Goal: Information Seeking & Learning: Learn about a topic

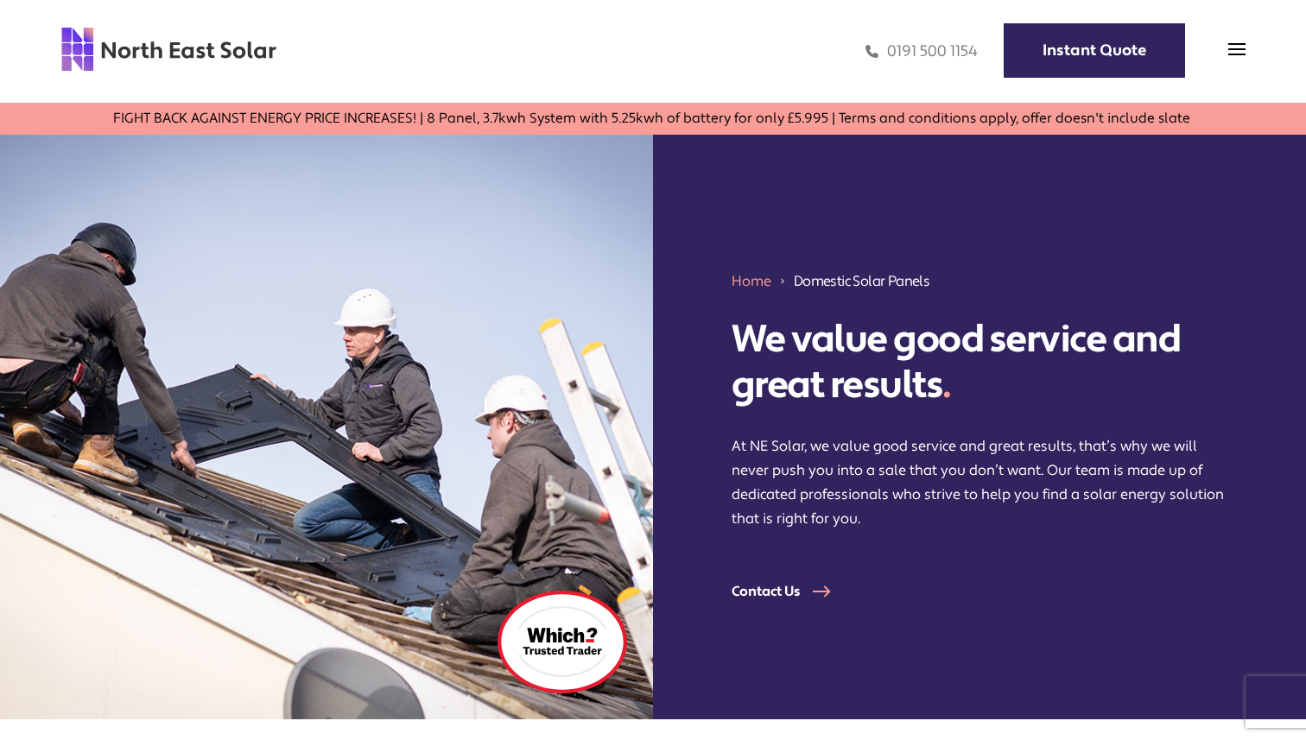
click at [241, 58] on img at bounding box center [168, 49] width 217 height 47
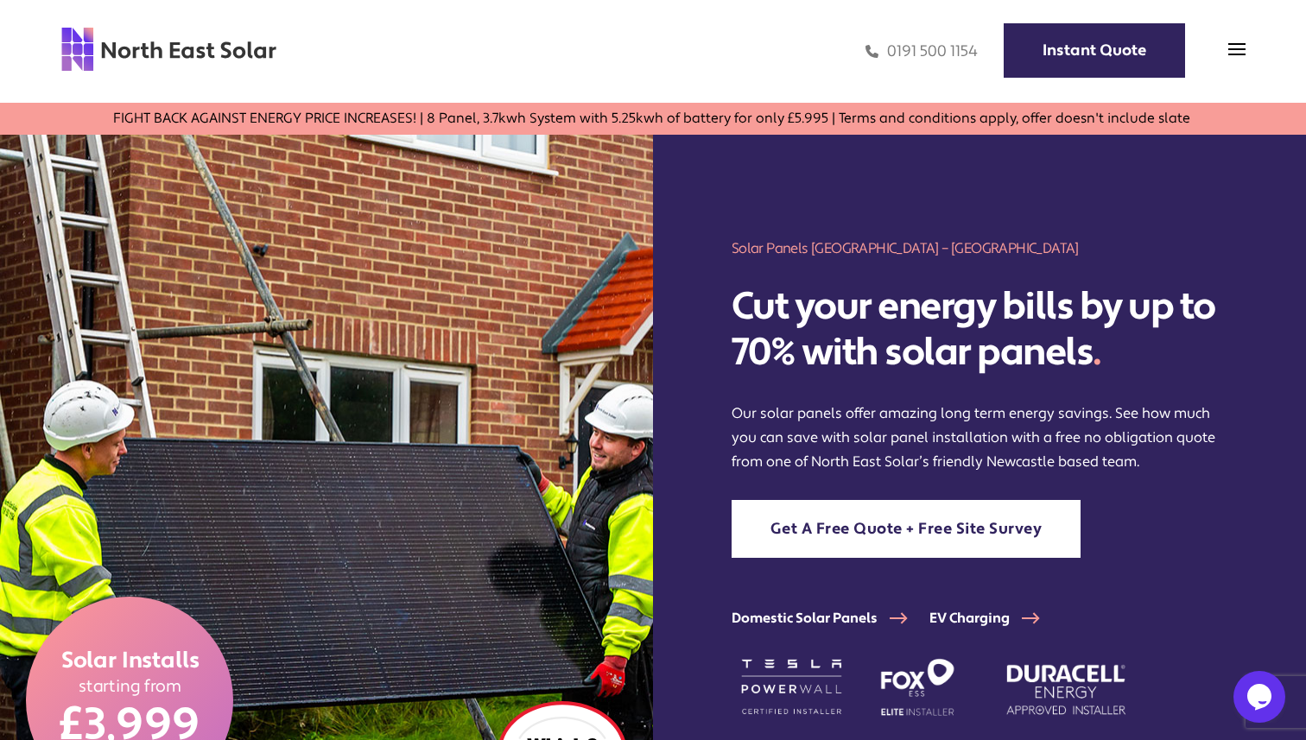
click at [839, 255] on h1 "Solar Panels [GEOGRAPHIC_DATA] – [GEOGRAPHIC_DATA]" at bounding box center [979, 248] width 497 height 20
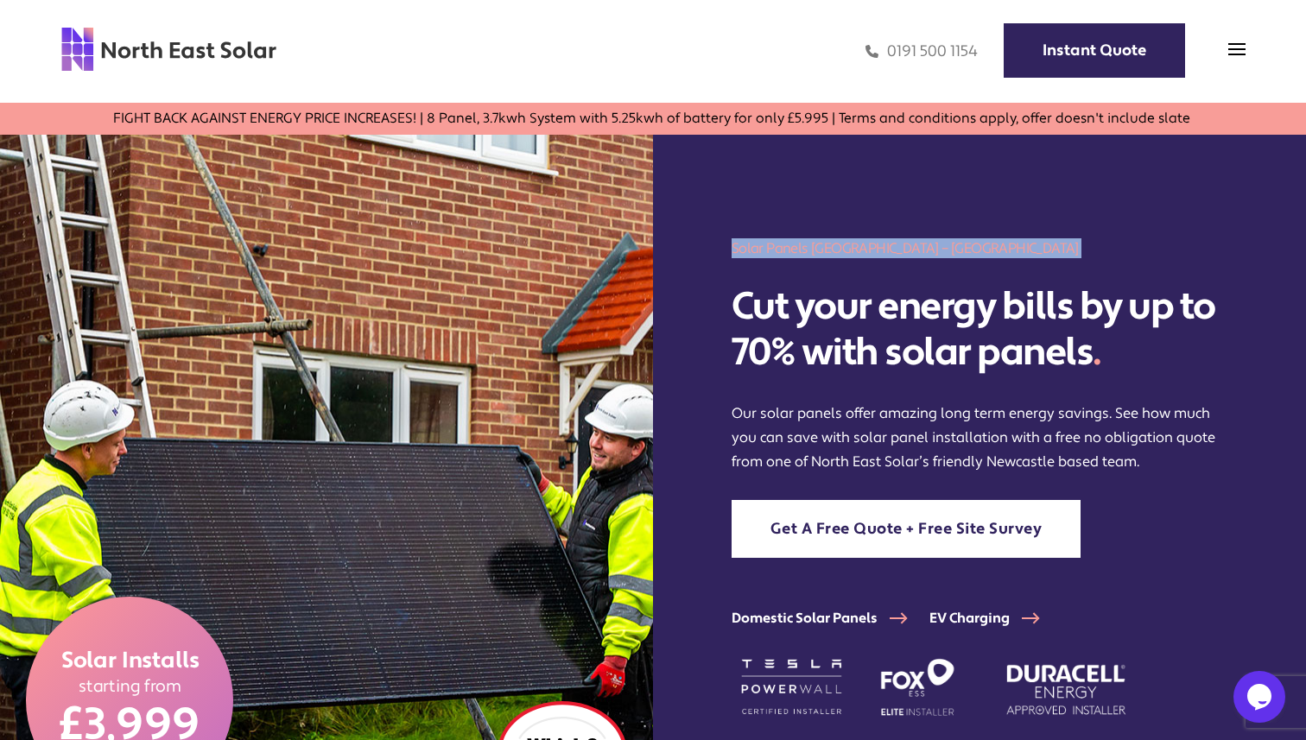
click at [839, 255] on h1 "Solar Panels [GEOGRAPHIC_DATA] – [GEOGRAPHIC_DATA]" at bounding box center [979, 248] width 497 height 20
click at [889, 269] on div "Solar Panels [GEOGRAPHIC_DATA] – [GEOGRAPHIC_DATA] Solar Cut your energy bills …" at bounding box center [979, 482] width 653 height 695
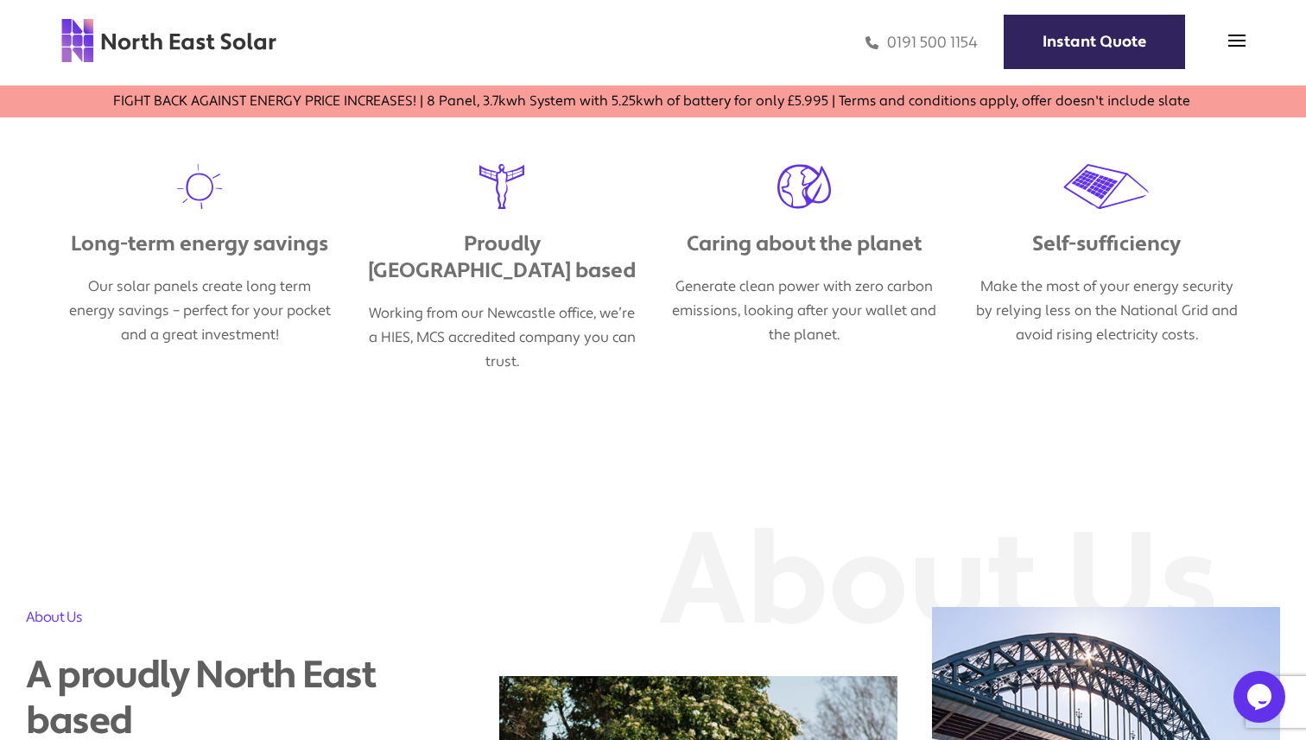
scroll to position [284, 0]
